Goal: Check status

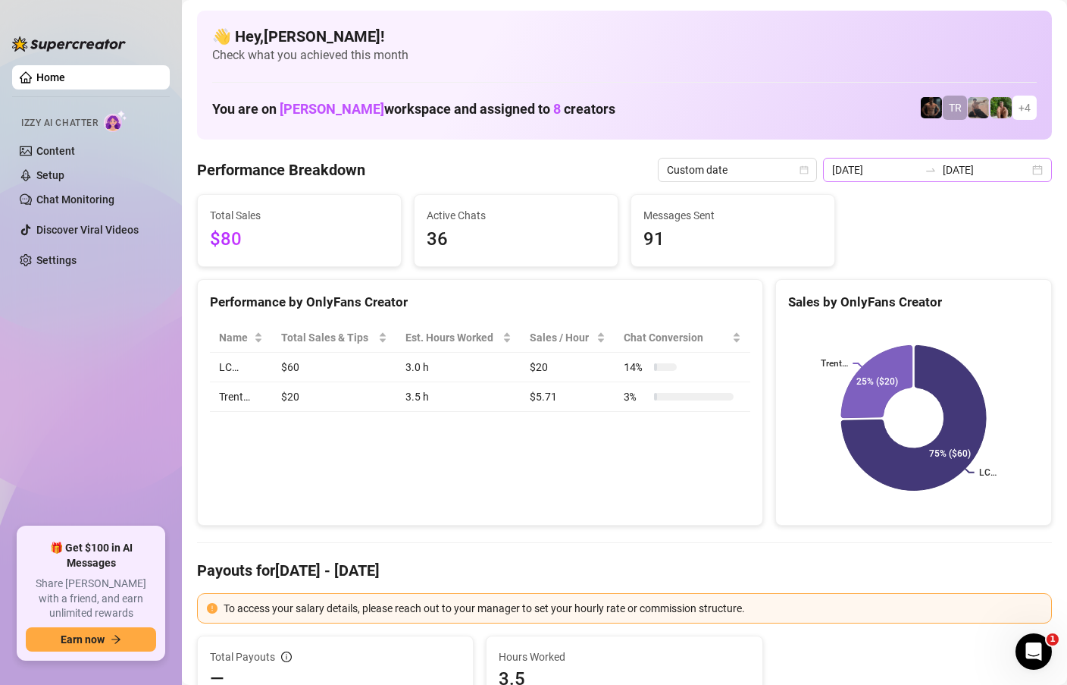
click at [1041, 172] on div "[DATE] [DATE]" at bounding box center [937, 170] width 229 height 24
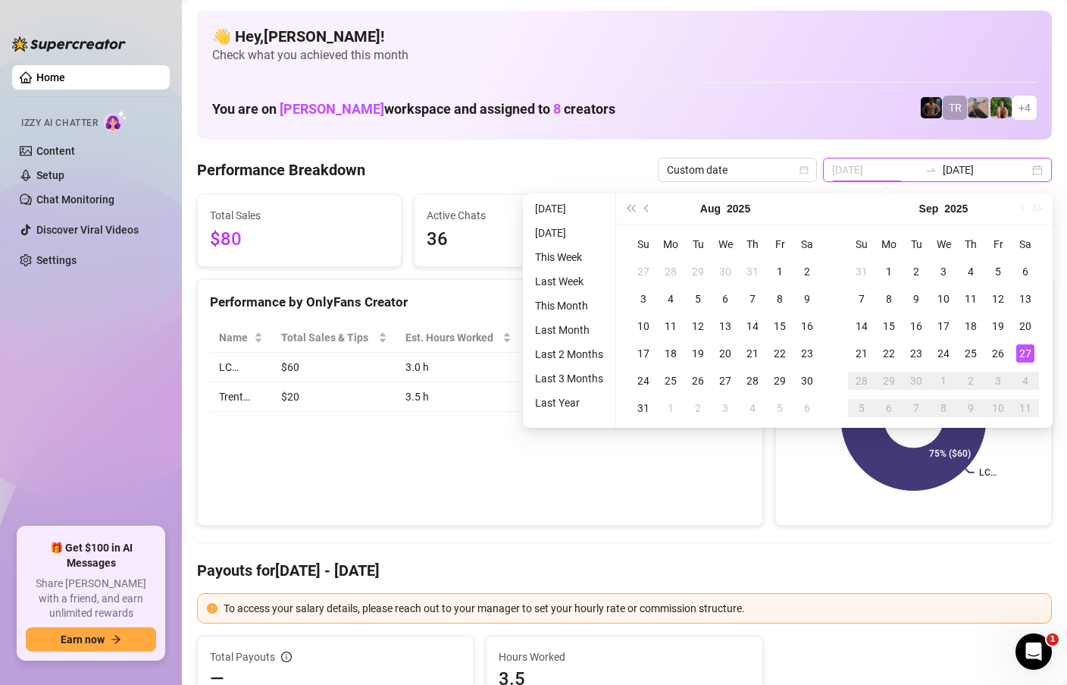
type input "[DATE]"
click at [1030, 355] on div "27" at bounding box center [1026, 353] width 18 height 18
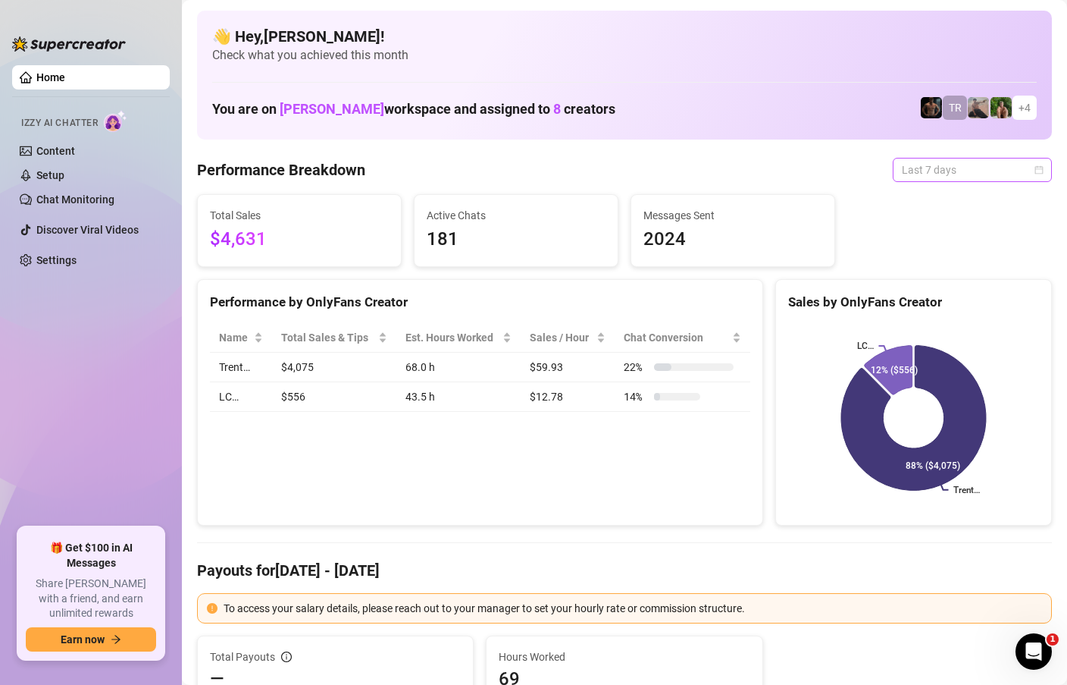
click at [1045, 169] on div "Last 7 days" at bounding box center [972, 170] width 159 height 24
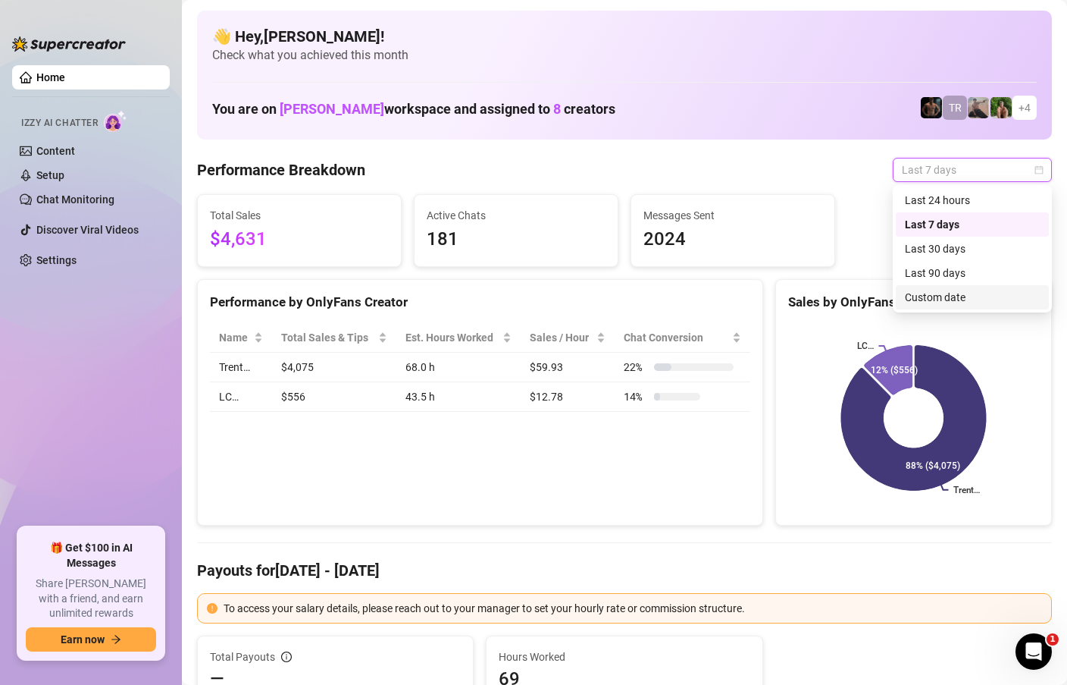
click at [937, 296] on div "Custom date" at bounding box center [972, 297] width 135 height 17
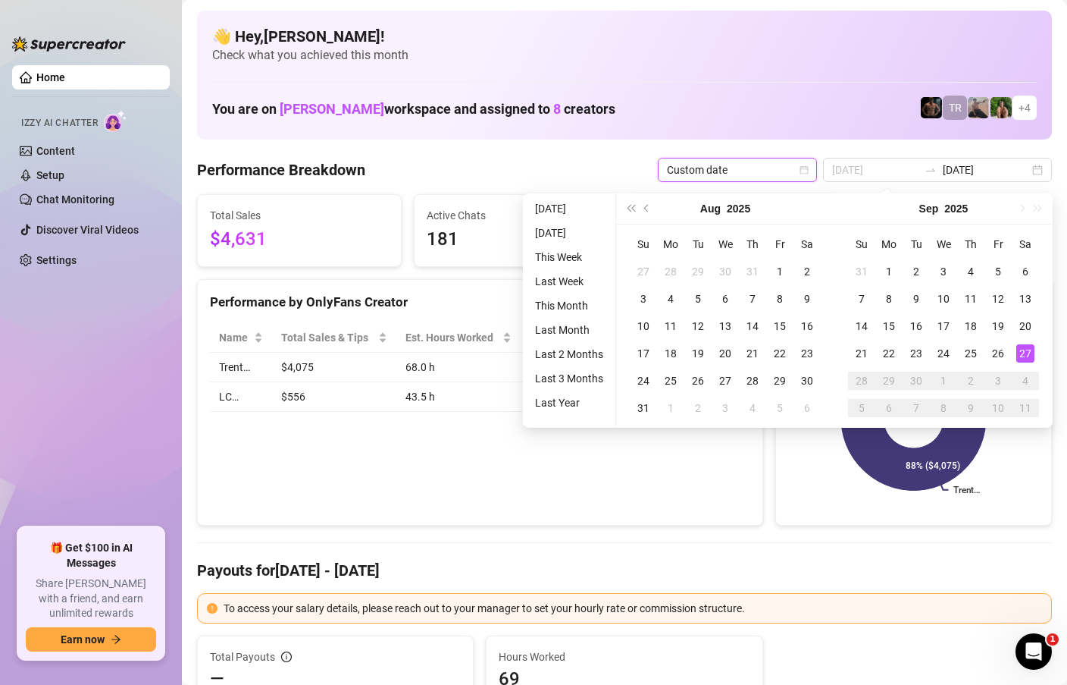
type input "[DATE]"
click at [1021, 349] on div "27" at bounding box center [1026, 353] width 18 height 18
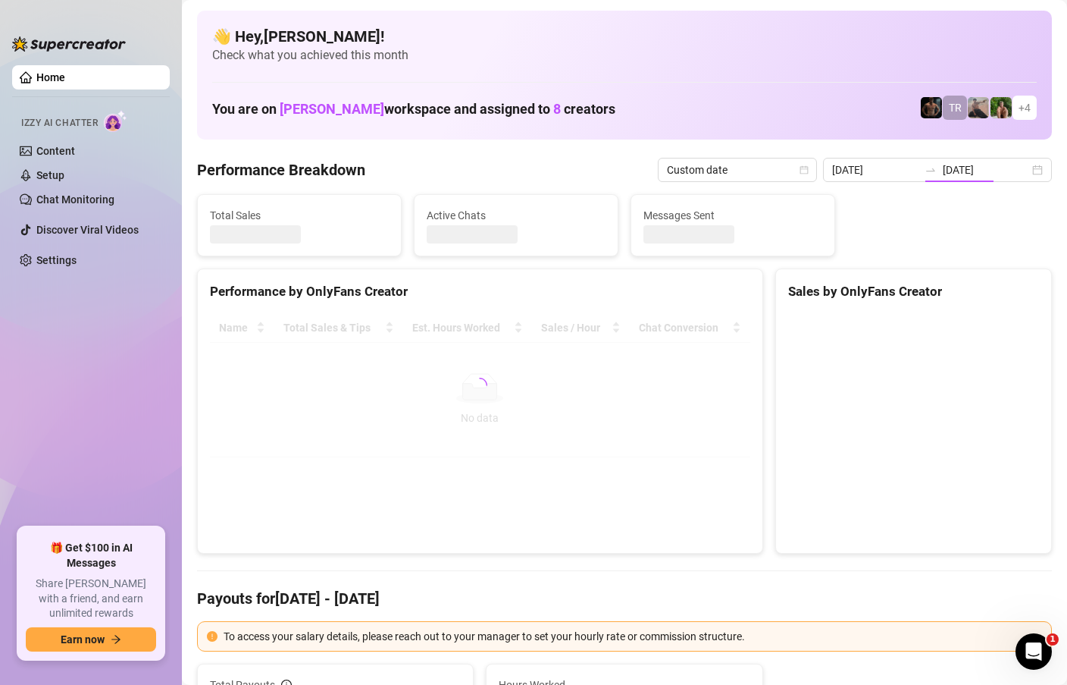
type input "[DATE]"
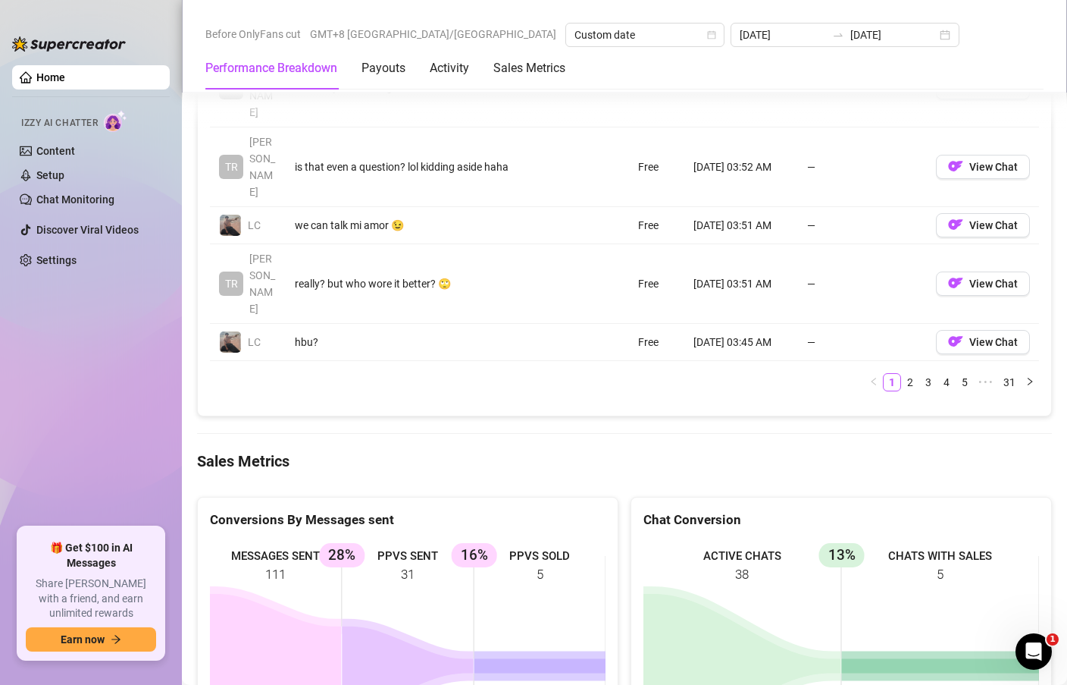
scroll to position [1939, 0]
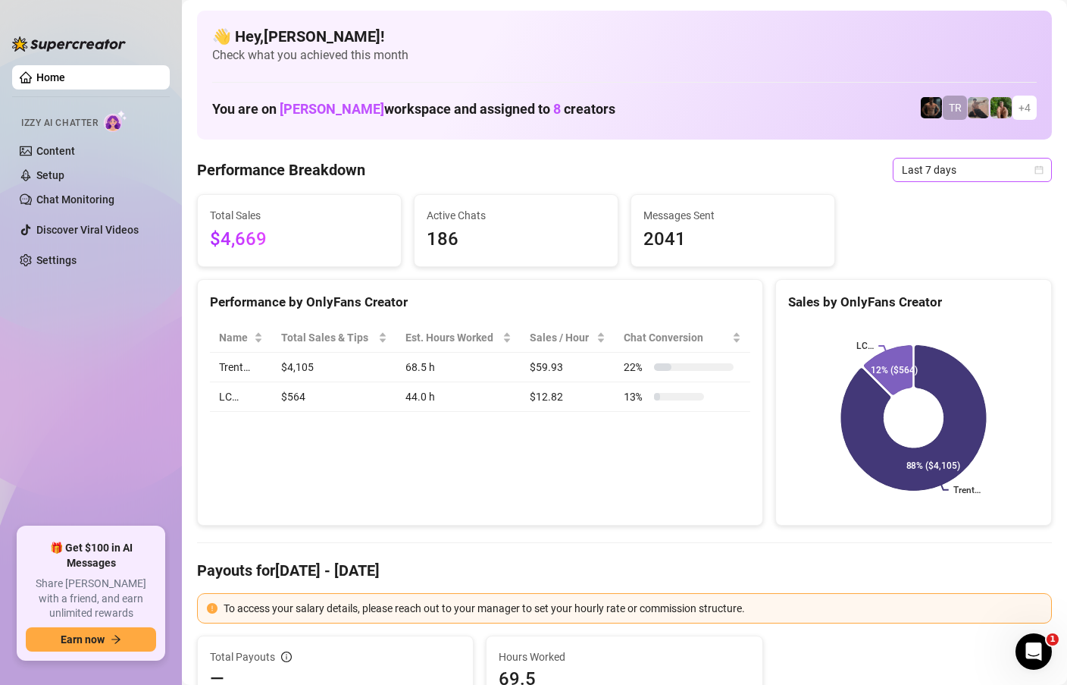
click at [1040, 171] on icon "calendar" at bounding box center [1039, 169] width 9 height 9
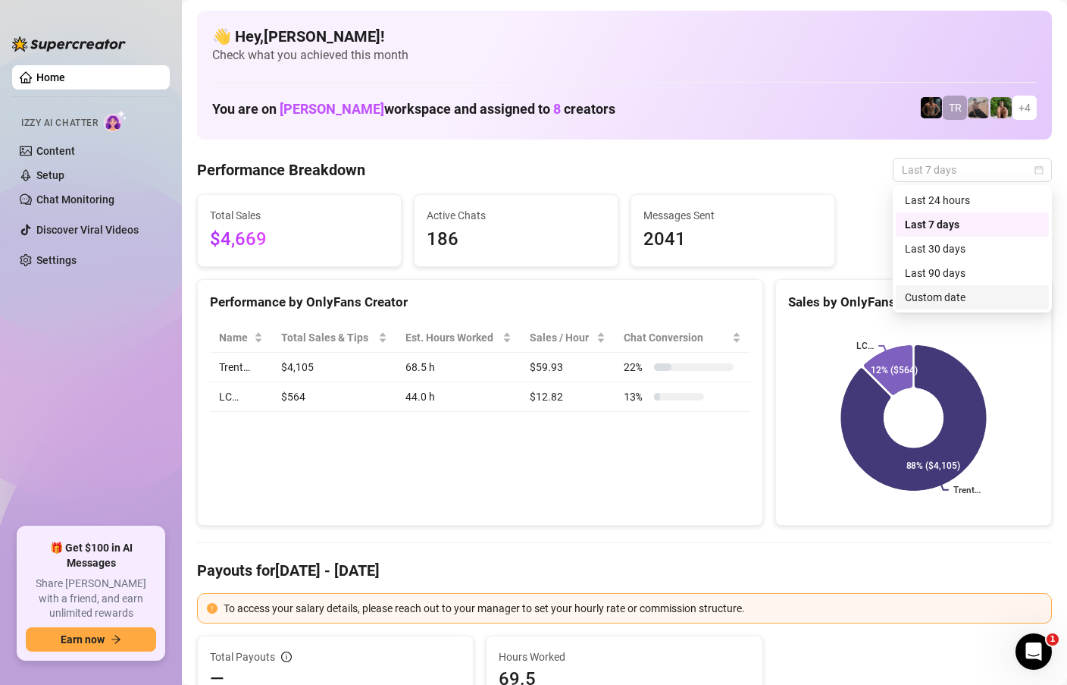
click at [954, 296] on div "Custom date" at bounding box center [972, 297] width 135 height 17
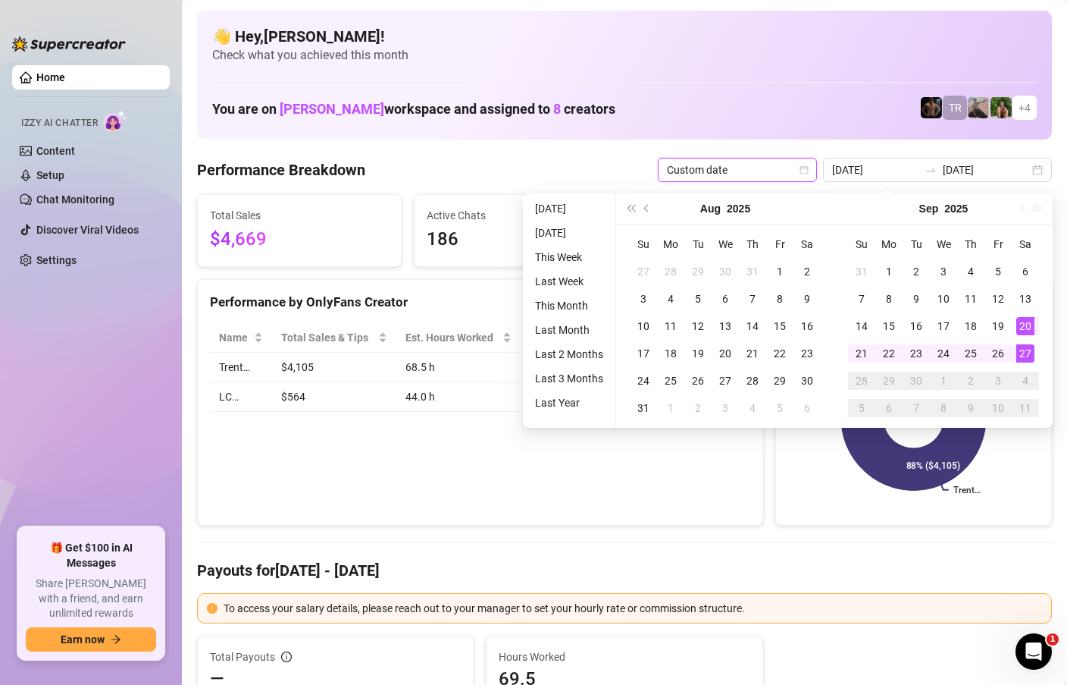
type input "[DATE]"
click at [1029, 350] on div "27" at bounding box center [1026, 353] width 18 height 18
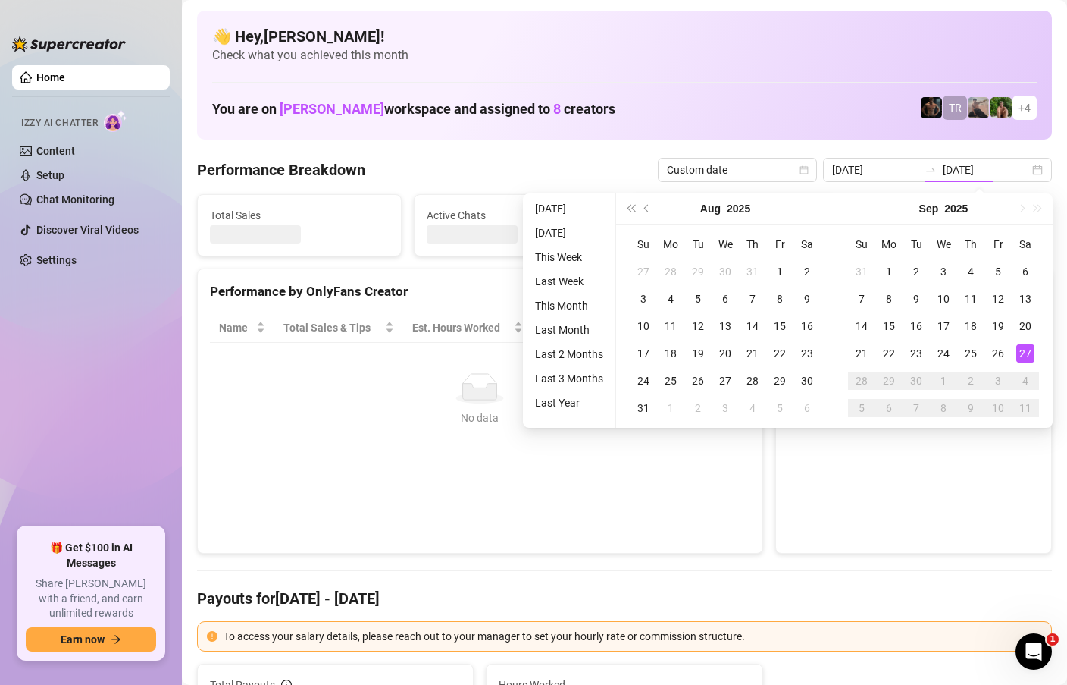
type input "[DATE]"
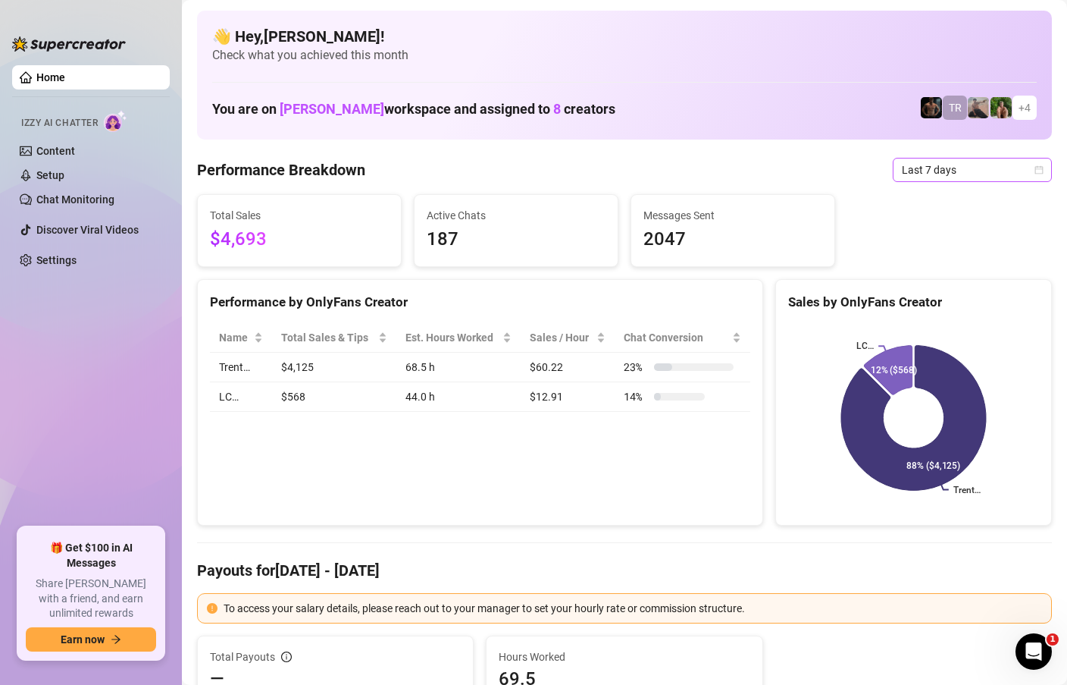
click at [1040, 166] on icon "calendar" at bounding box center [1040, 169] width 8 height 8
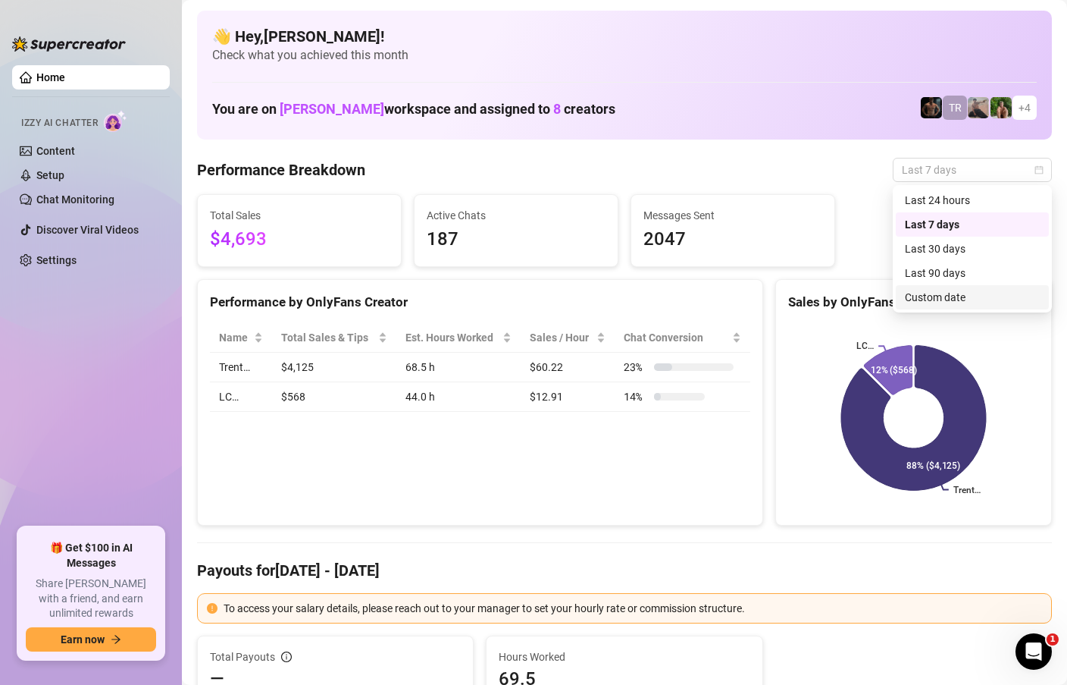
click at [942, 295] on div "Custom date" at bounding box center [972, 297] width 135 height 17
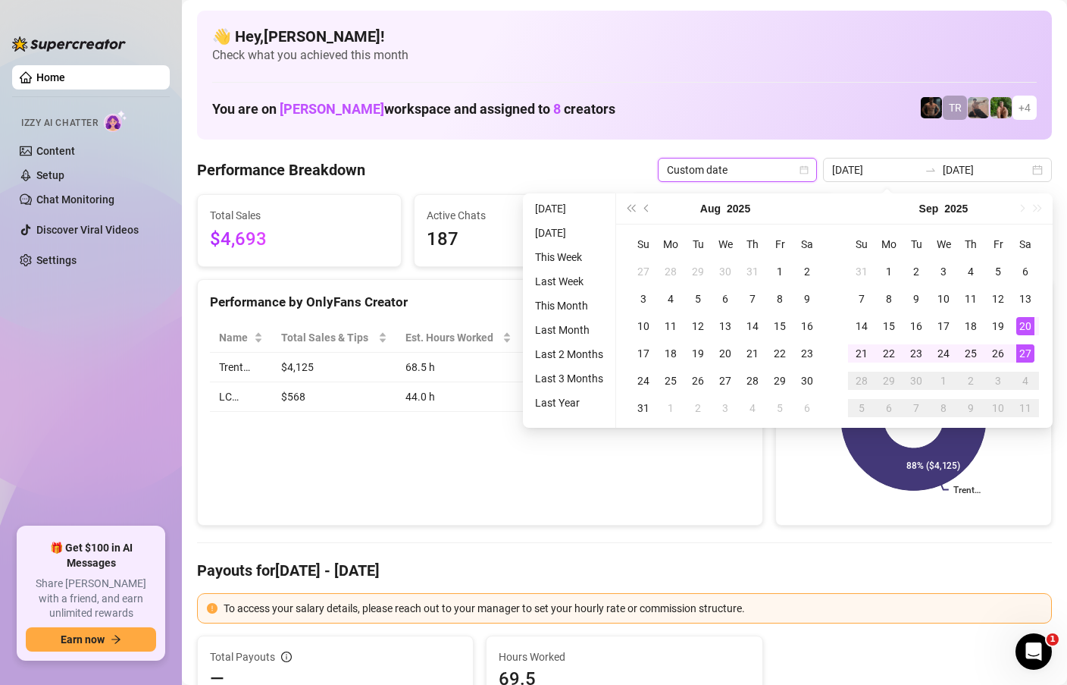
type input "[DATE]"
click at [1026, 355] on div "27" at bounding box center [1026, 353] width 18 height 18
type input "[DATE]"
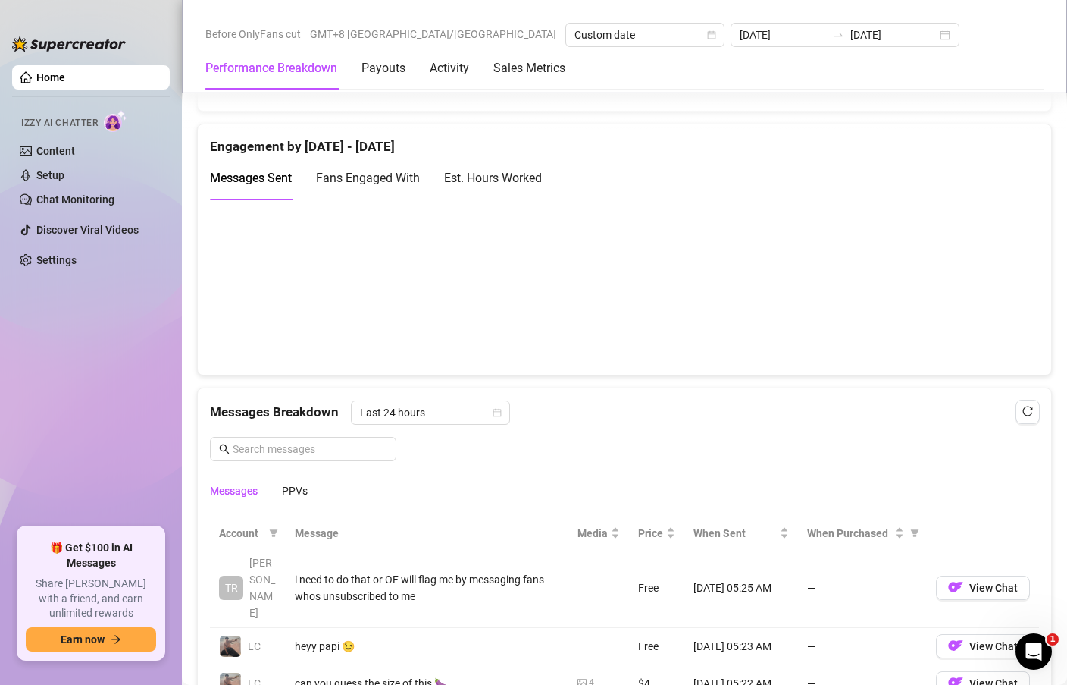
scroll to position [1791, 0]
